Goal: Information Seeking & Learning: Learn about a topic

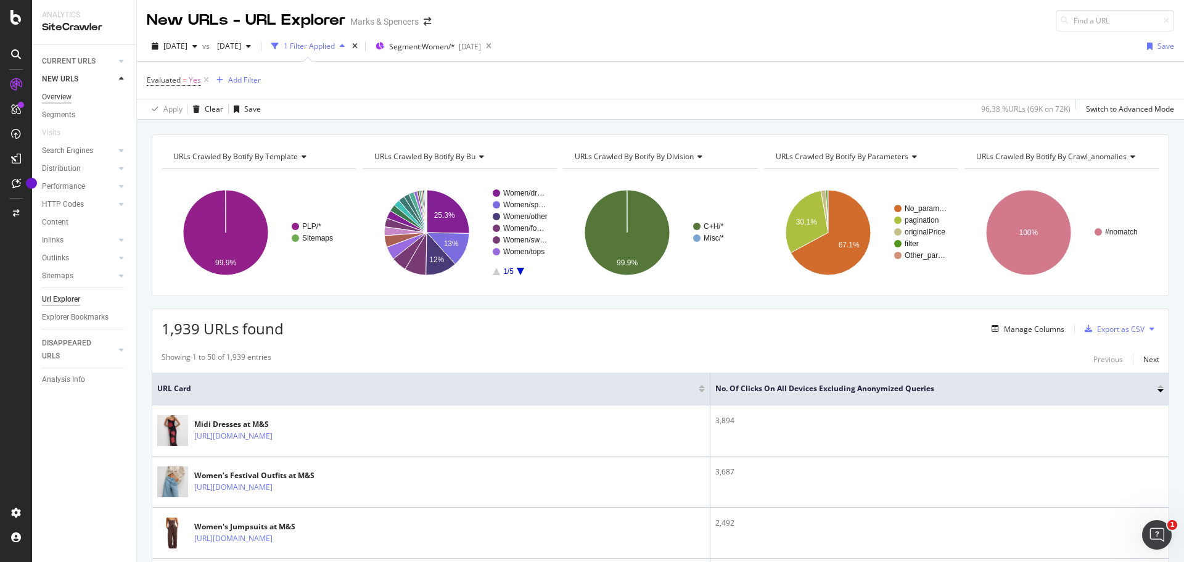
click at [54, 94] on div "Overview" at bounding box center [57, 97] width 30 height 13
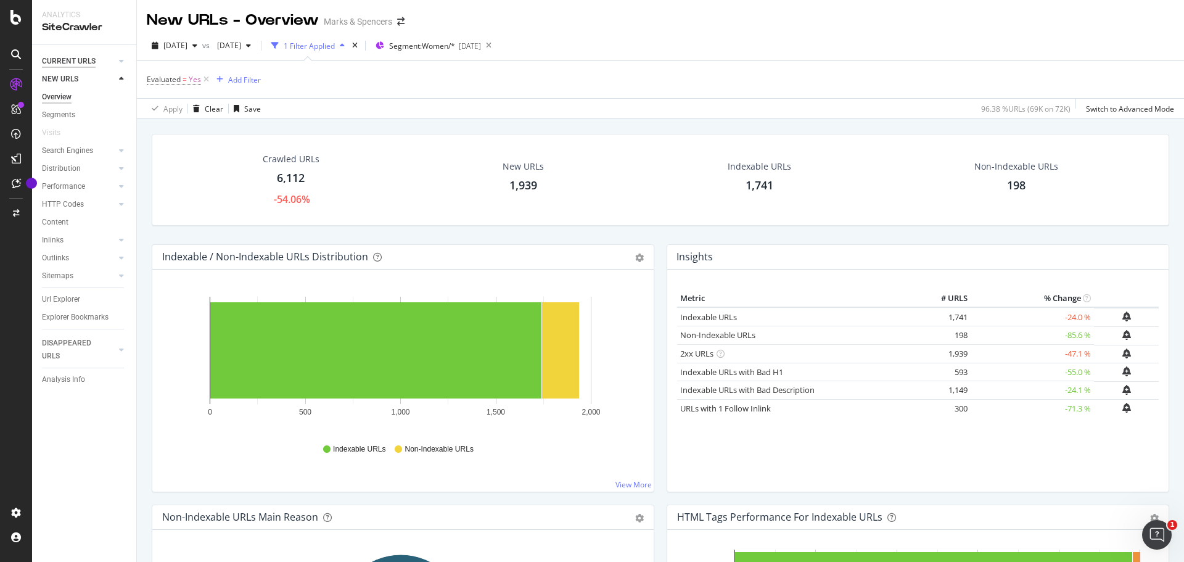
click at [73, 67] on div "CURRENT URLS" at bounding box center [69, 61] width 54 height 13
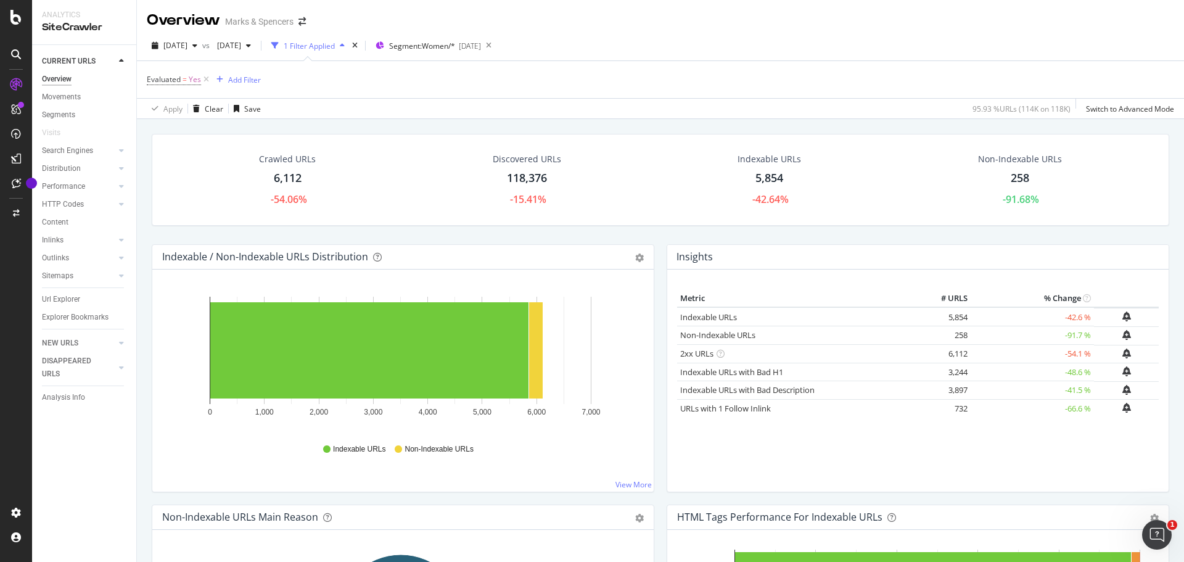
click at [335, 42] on div "1 Filter Applied" at bounding box center [309, 46] width 51 height 10
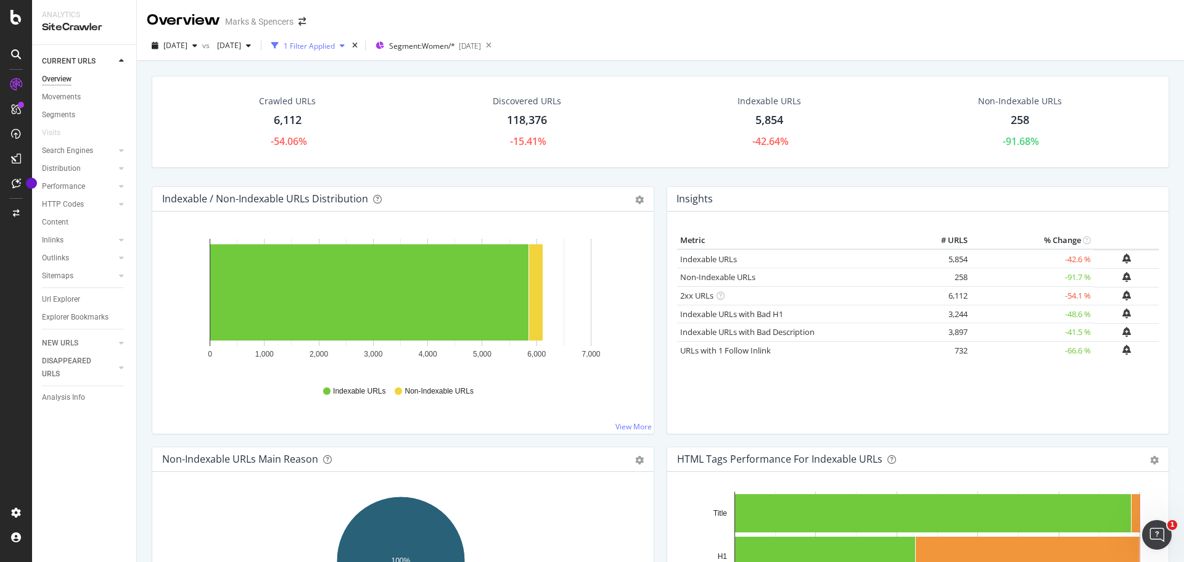
click at [335, 43] on div "1 Filter Applied" at bounding box center [309, 46] width 51 height 10
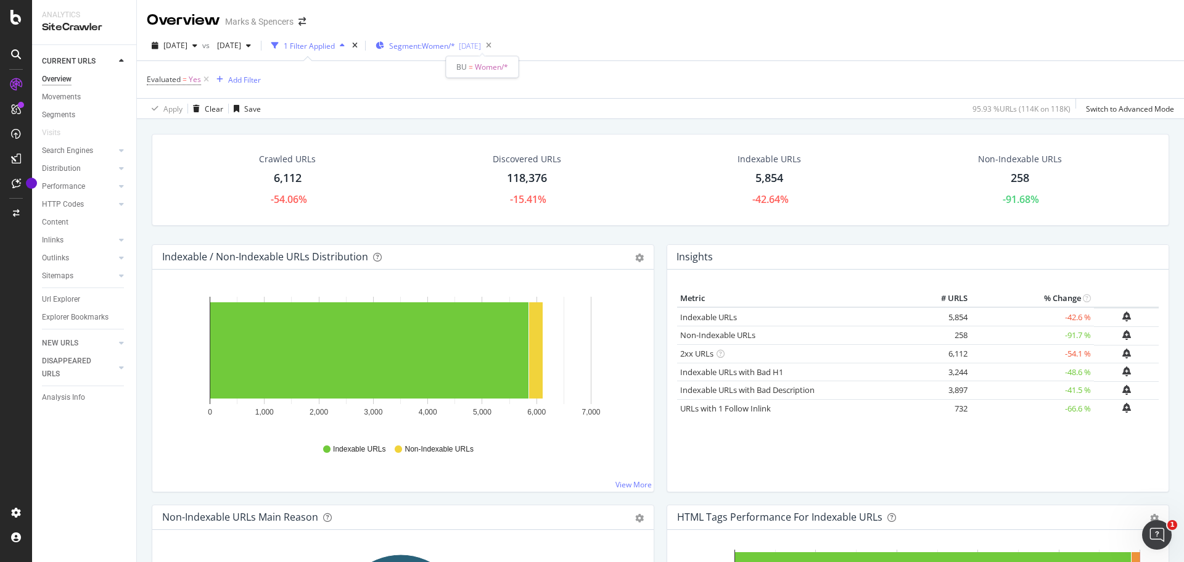
click at [455, 44] on span "Segment: Women/*" at bounding box center [422, 46] width 66 height 10
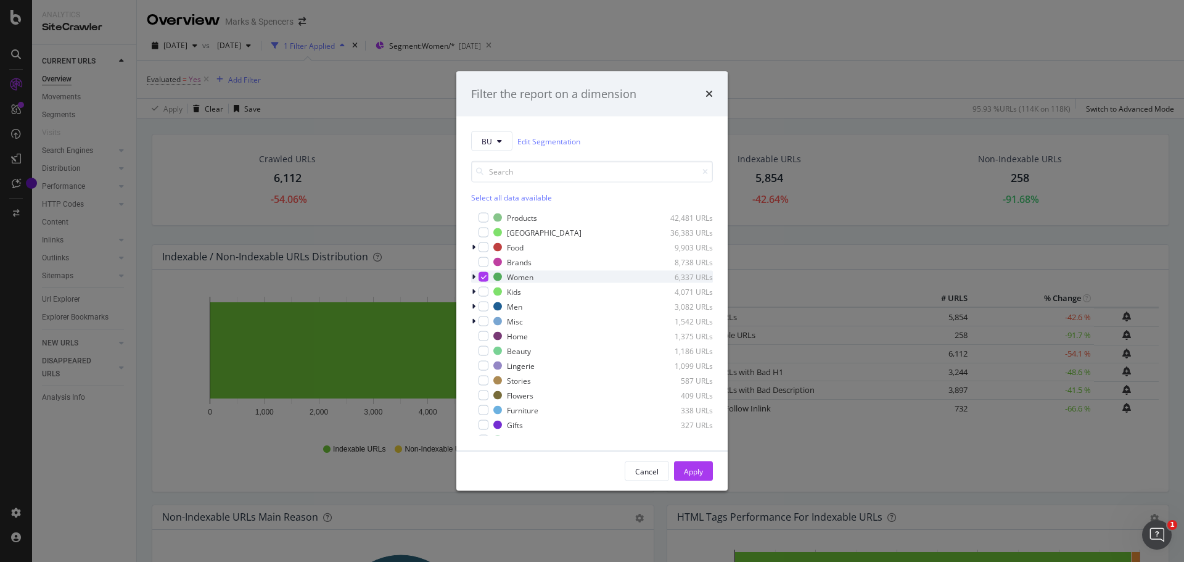
click at [483, 278] on icon "modal" at bounding box center [484, 277] width 6 height 6
click at [485, 367] on div "modal" at bounding box center [483, 366] width 10 height 10
click at [694, 469] on div "Apply" at bounding box center [693, 470] width 19 height 10
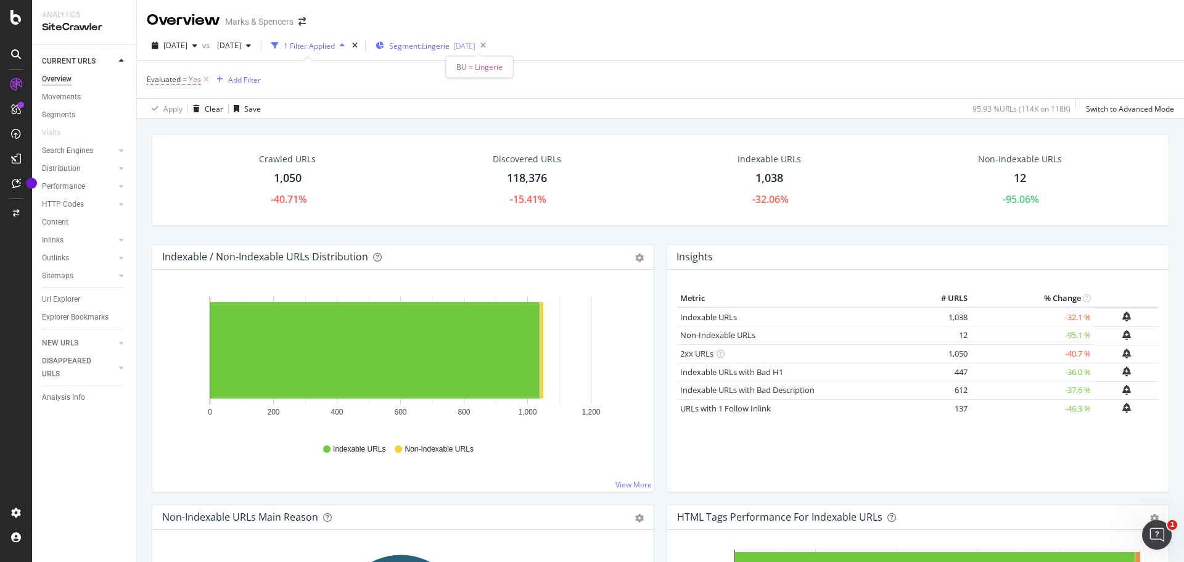
click at [449, 43] on span "Segment: Lingerie" at bounding box center [419, 46] width 60 height 10
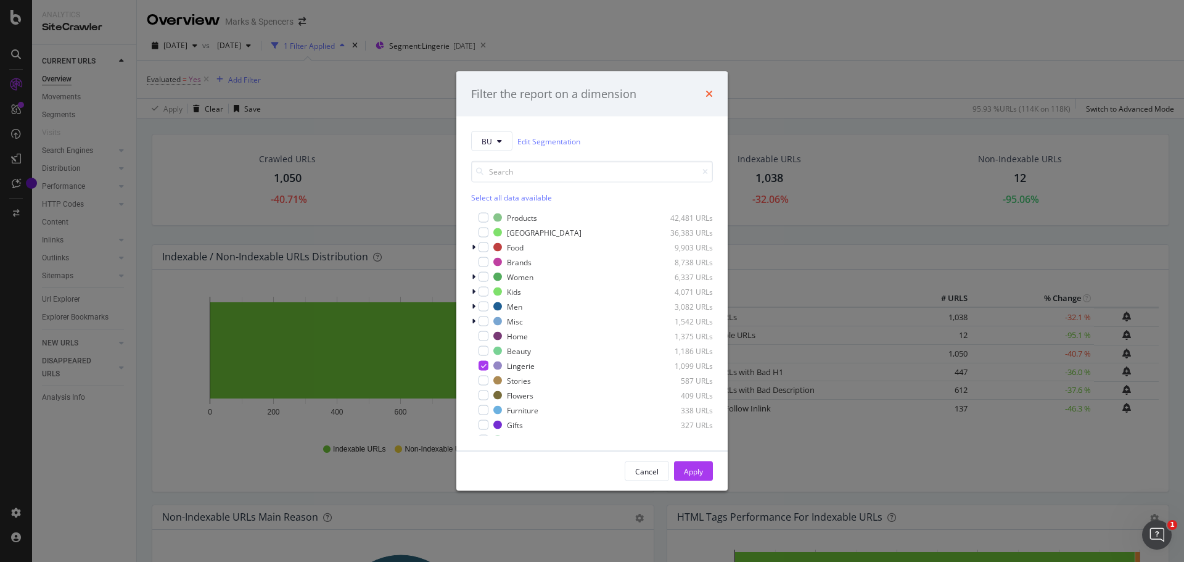
click at [710, 92] on icon "times" at bounding box center [708, 94] width 7 height 10
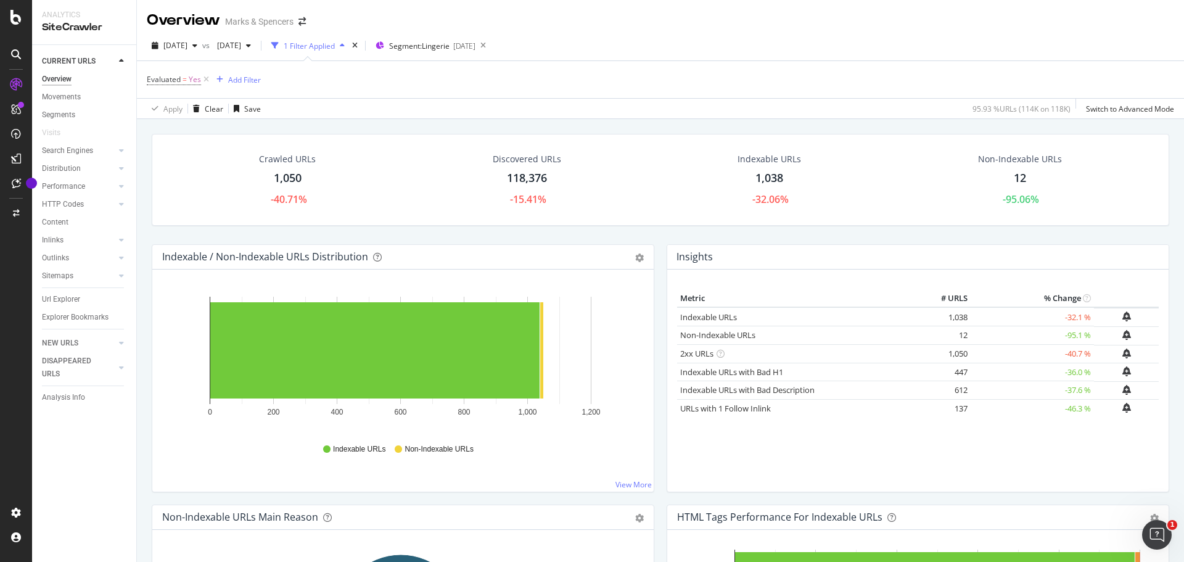
click at [764, 174] on div "1,038" at bounding box center [769, 178] width 28 height 16
